Goal: Check status: Check status

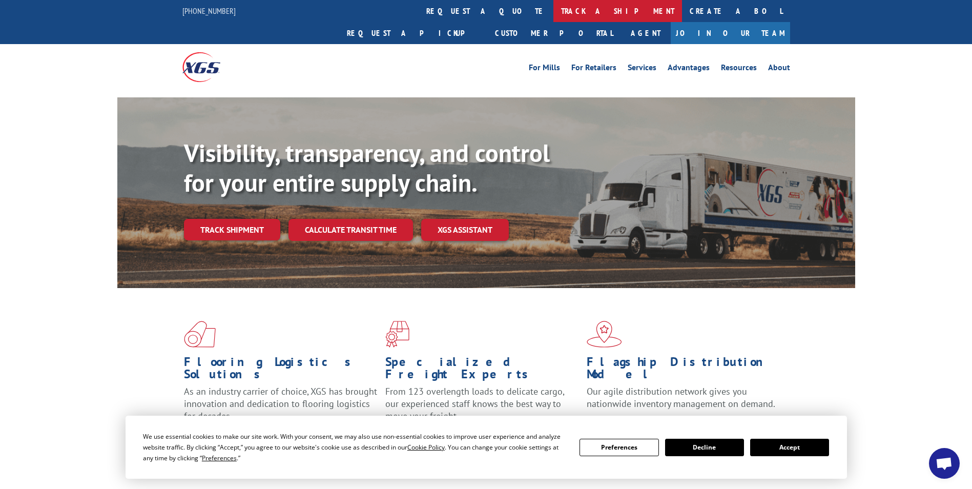
click at [554, 13] on link "track a shipment" at bounding box center [618, 11] width 129 height 22
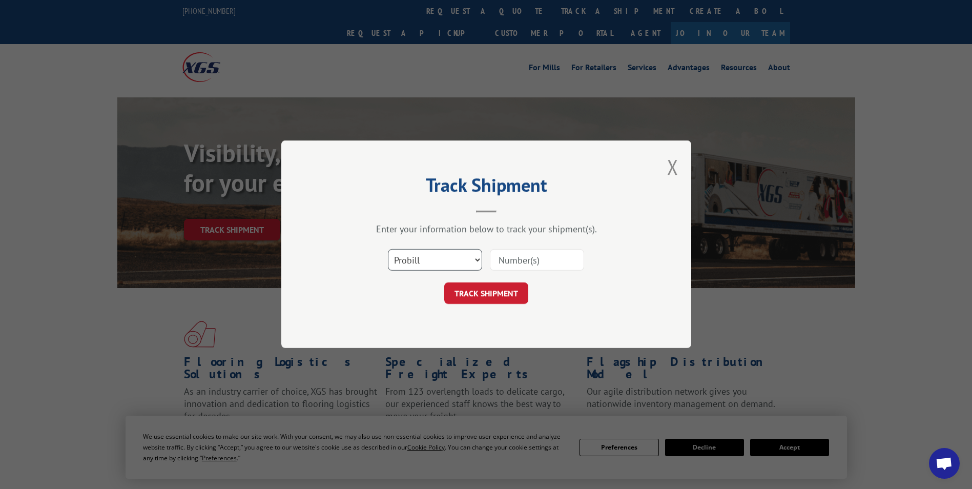
click at [418, 256] on select "Select category... Probill BOL PO" at bounding box center [435, 261] width 94 height 22
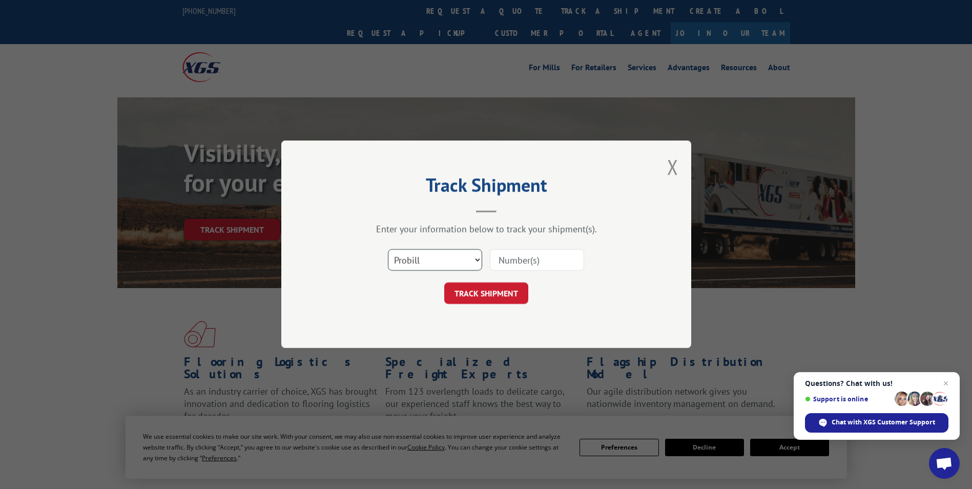
select select "bol"
click at [388, 250] on select "Select category... Probill BOL PO" at bounding box center [435, 261] width 94 height 22
click at [511, 263] on input at bounding box center [537, 261] width 94 height 22
paste input "5076573"
type input "5076573"
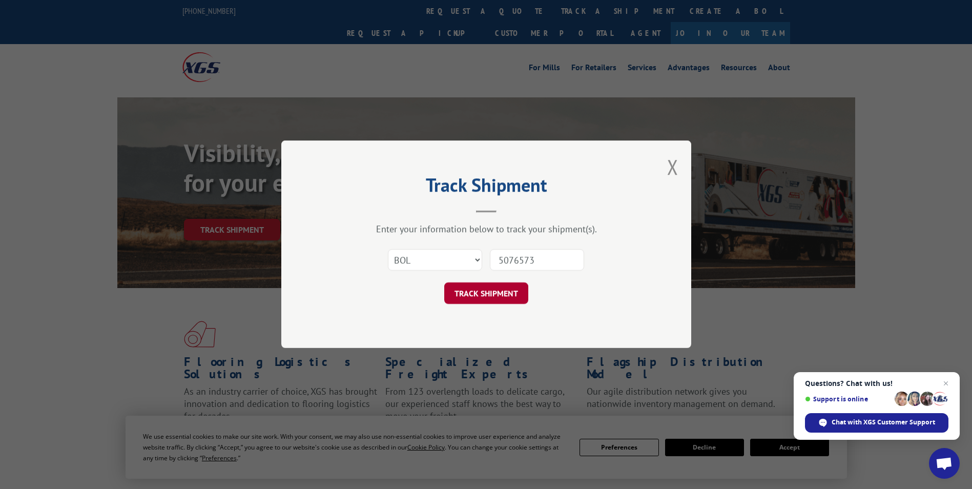
click at [472, 293] on button "TRACK SHIPMENT" at bounding box center [486, 294] width 84 height 22
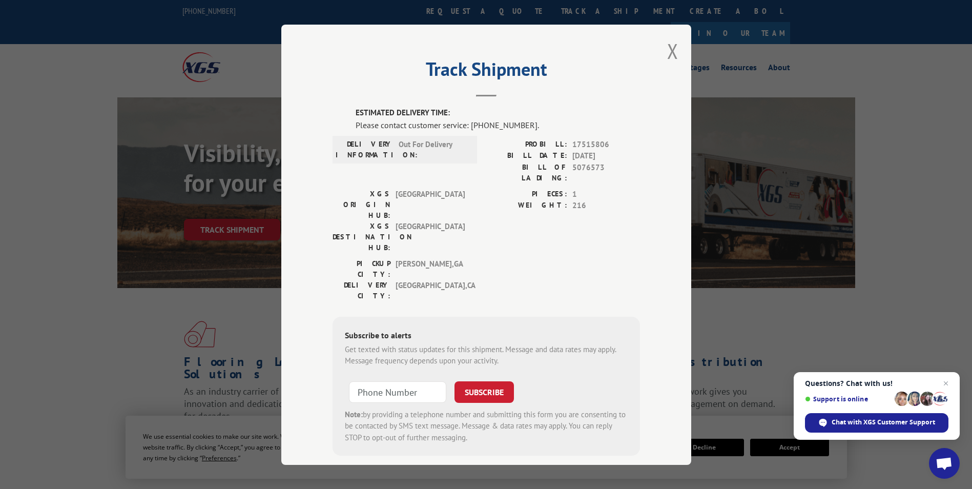
click at [758, 354] on div "Track Shipment ESTIMATED DELIVERY TIME: Please contact customer service: [PHONE…" at bounding box center [486, 244] width 972 height 489
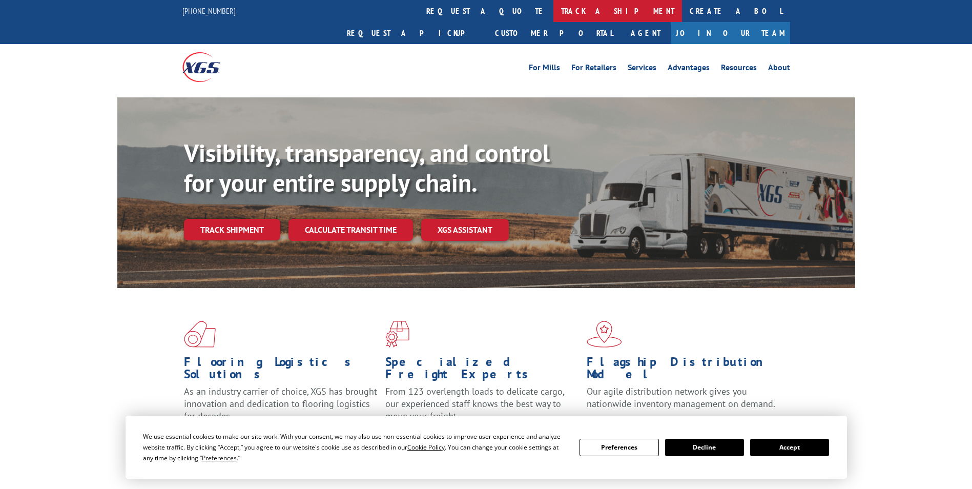
click at [554, 7] on link "track a shipment" at bounding box center [618, 11] width 129 height 22
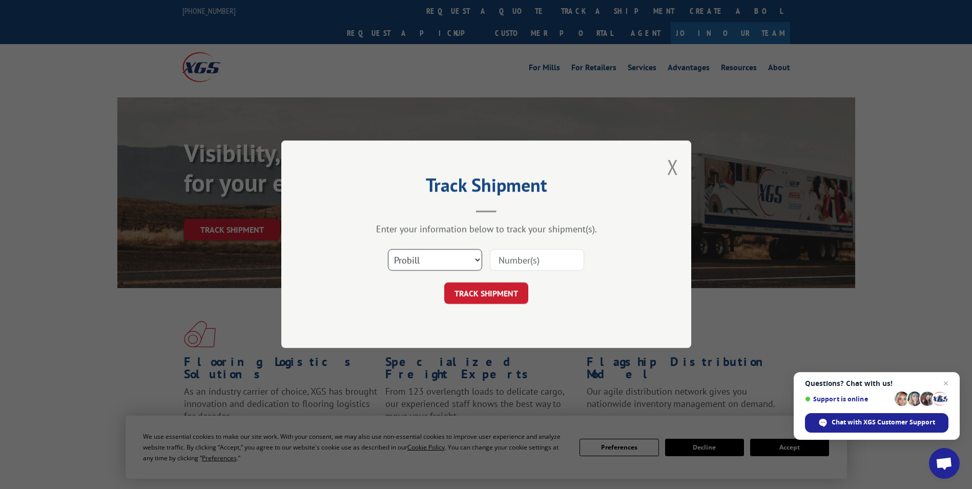
click at [423, 262] on select "Select category... Probill BOL PO" at bounding box center [435, 261] width 94 height 22
select select "bol"
click at [388, 250] on select "Select category... Probill BOL PO" at bounding box center [435, 261] width 94 height 22
click at [508, 255] on input at bounding box center [537, 261] width 94 height 22
paste input "5076573"
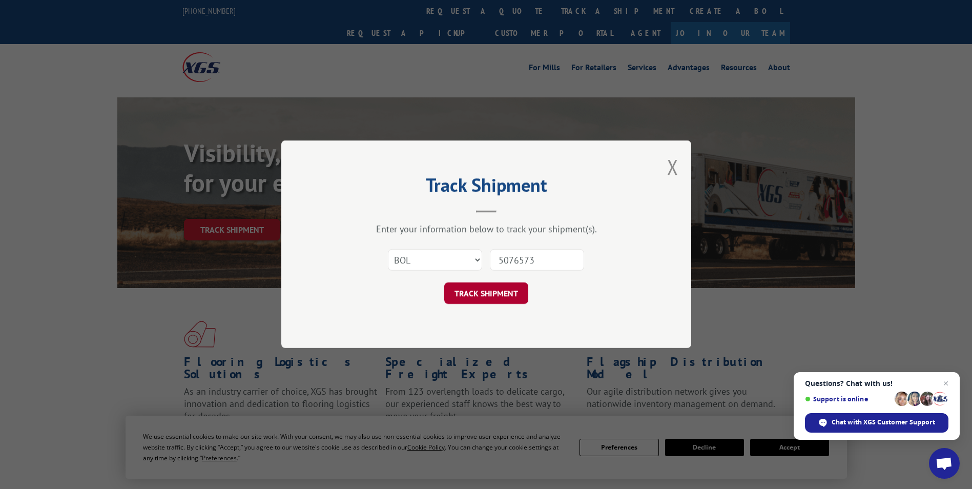
type input "5076573"
click at [490, 285] on button "TRACK SHIPMENT" at bounding box center [486, 294] width 84 height 22
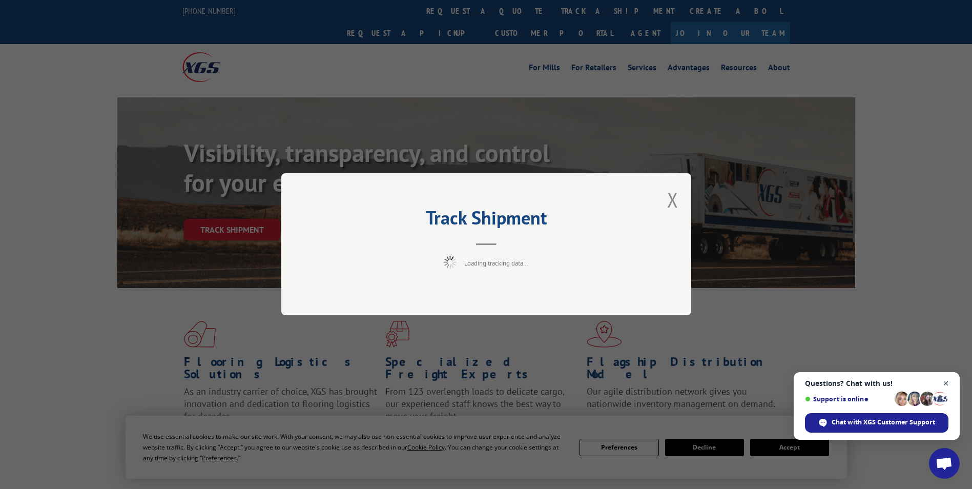
click at [945, 382] on span "Open chat" at bounding box center [946, 383] width 13 height 13
